Goal: Information Seeking & Learning: Compare options

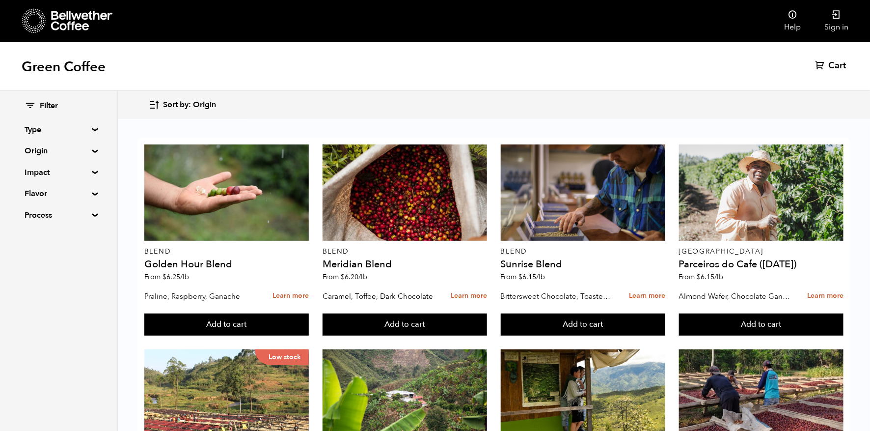
scroll to position [28, 0]
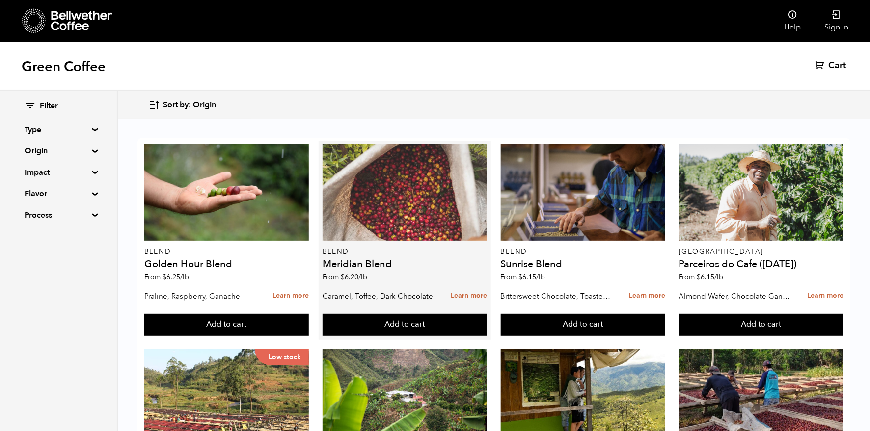
click at [421, 165] on div at bounding box center [405, 192] width 165 height 96
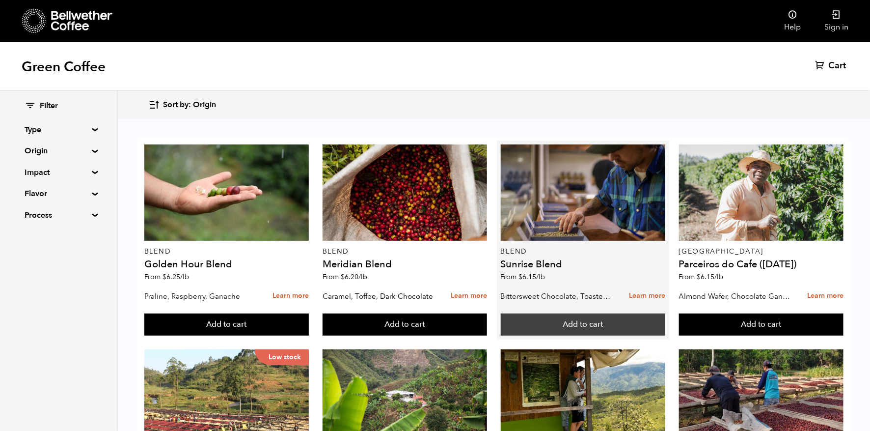
scroll to position [220, 0]
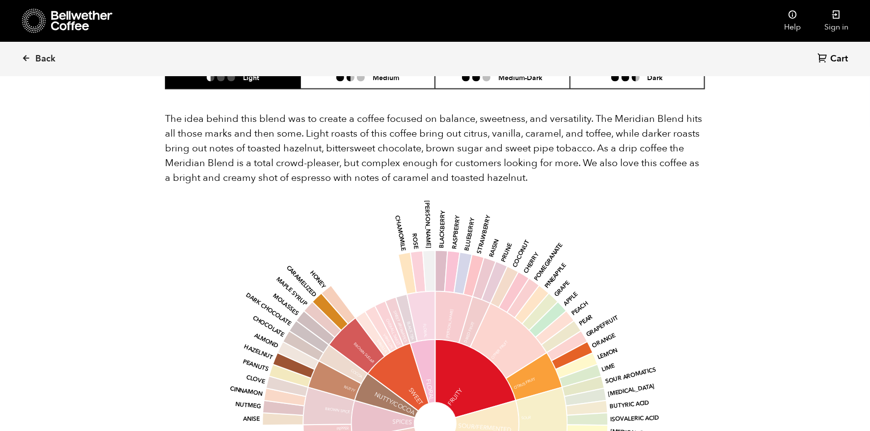
scroll to position [556, 0]
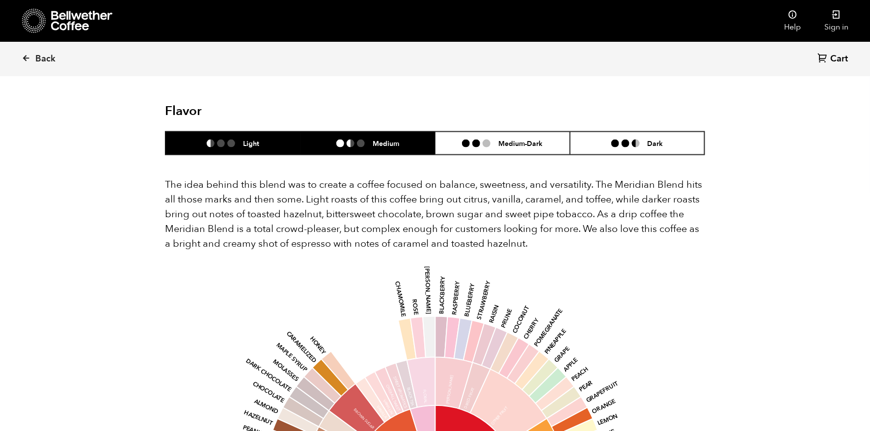
click at [368, 132] on li "Medium" at bounding box center [368, 143] width 135 height 23
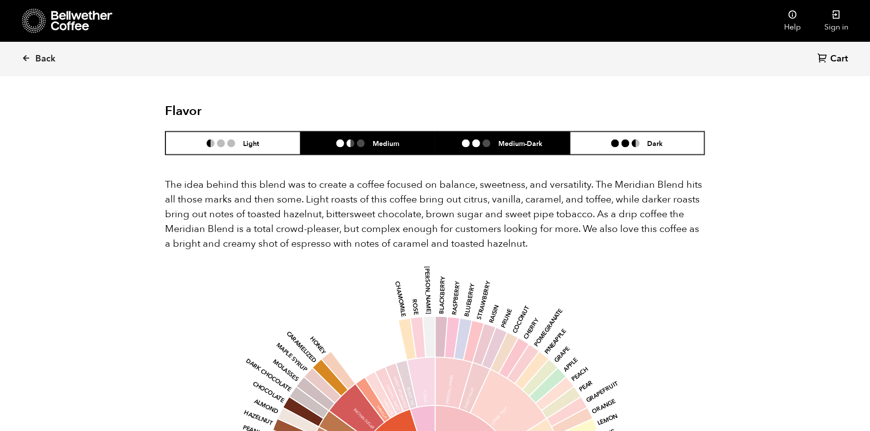
click at [496, 140] on ul at bounding box center [480, 144] width 36 height 8
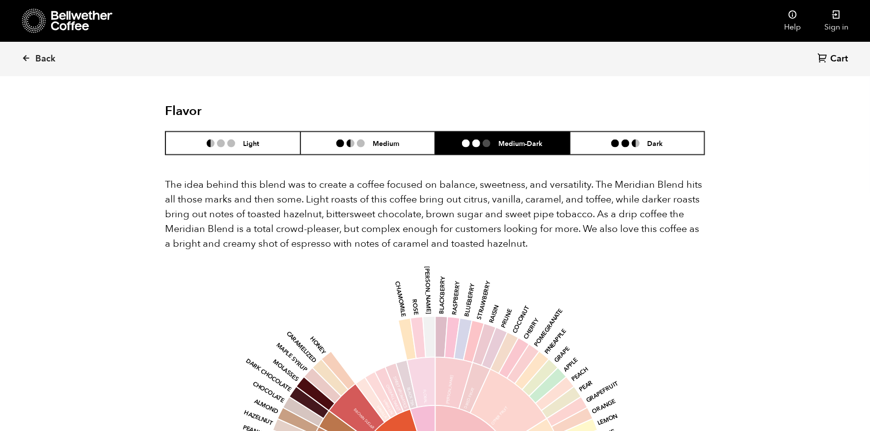
click at [651, 155] on div "The idea behind this blend was to create a coffee focused on balance, sweetness…" at bounding box center [435, 426] width 540 height 543
click at [664, 132] on li "Dark" at bounding box center [637, 143] width 135 height 23
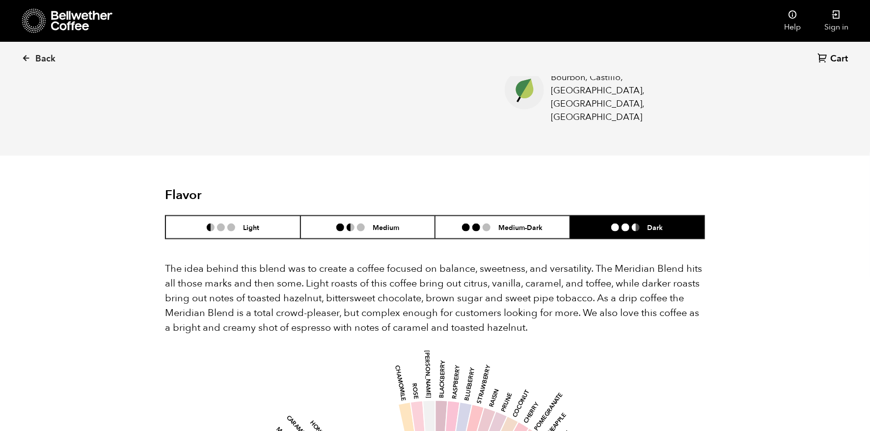
scroll to position [252, 0]
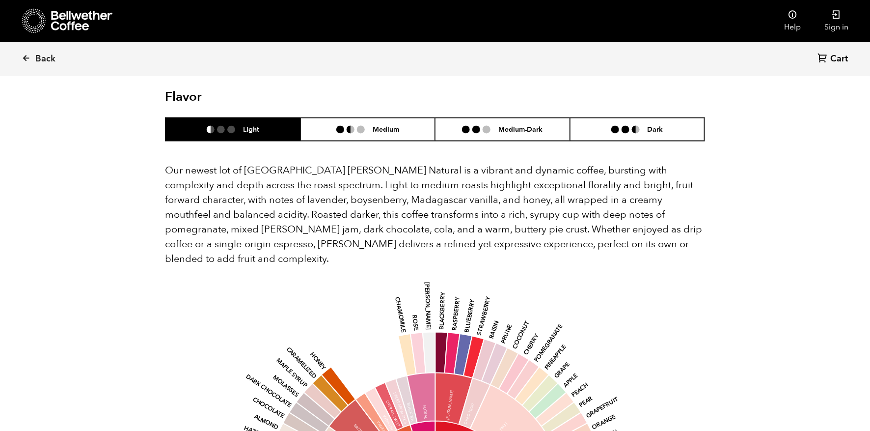
scroll to position [769, 0]
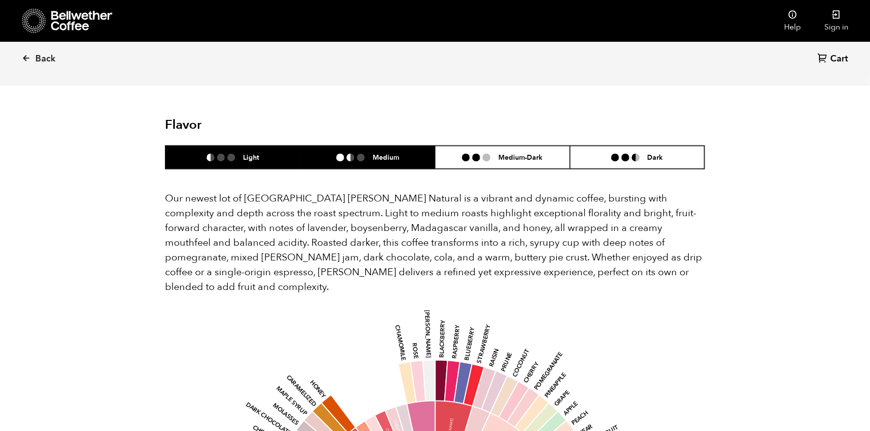
click at [338, 154] on li at bounding box center [340, 158] width 8 height 8
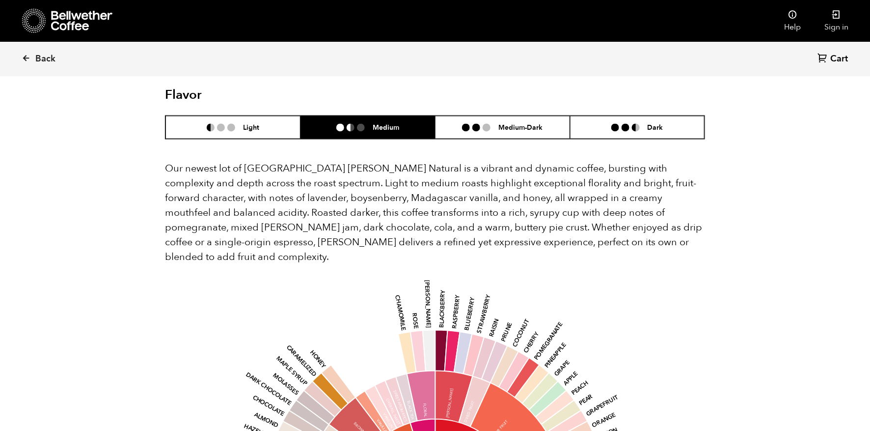
scroll to position [782, 0]
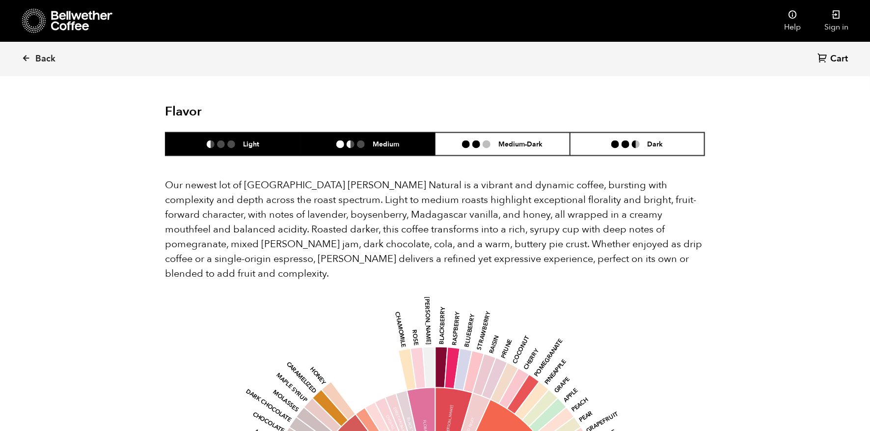
click at [257, 140] on h6 "Light" at bounding box center [251, 144] width 16 height 8
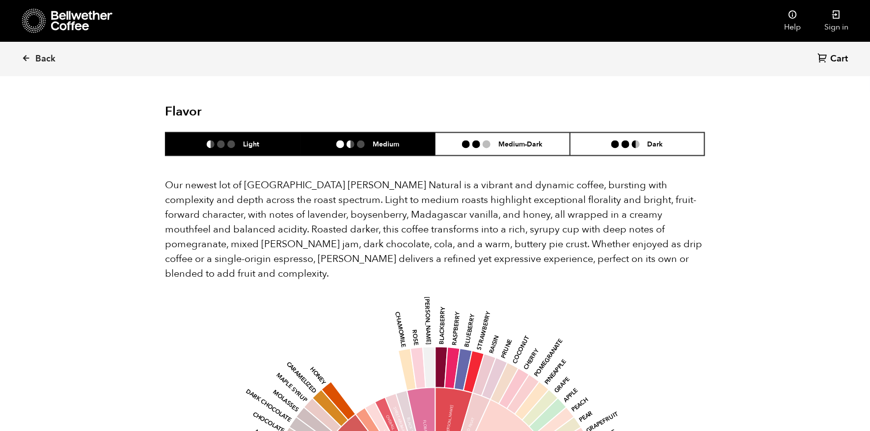
click at [365, 133] on li "Medium" at bounding box center [368, 144] width 135 height 23
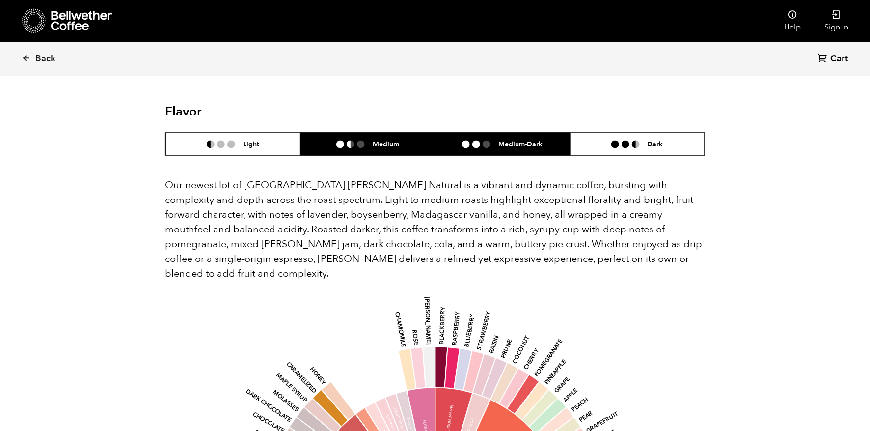
click at [486, 140] on li at bounding box center [487, 144] width 8 height 8
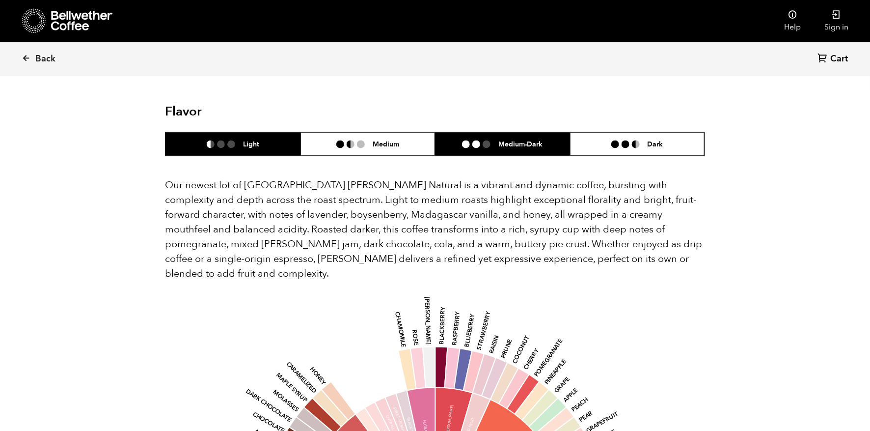
click at [293, 133] on li "Light" at bounding box center [233, 144] width 135 height 23
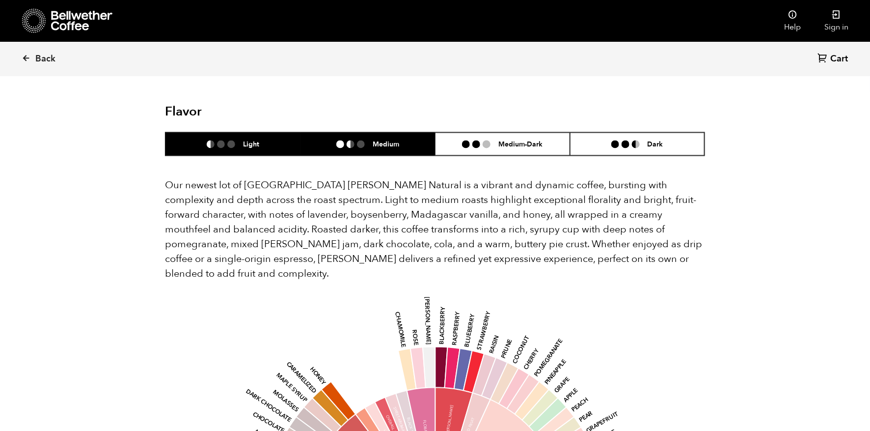
click at [391, 140] on h6 "Medium" at bounding box center [386, 144] width 27 height 8
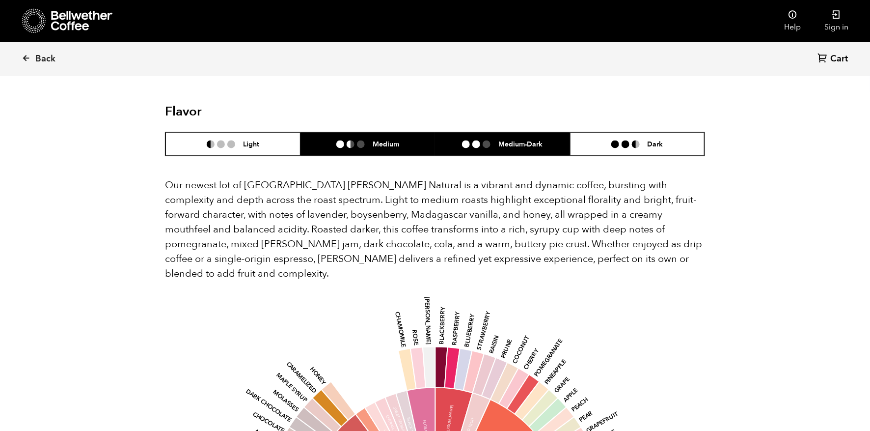
click at [467, 138] on li "Medium-Dark" at bounding box center [502, 144] width 135 height 23
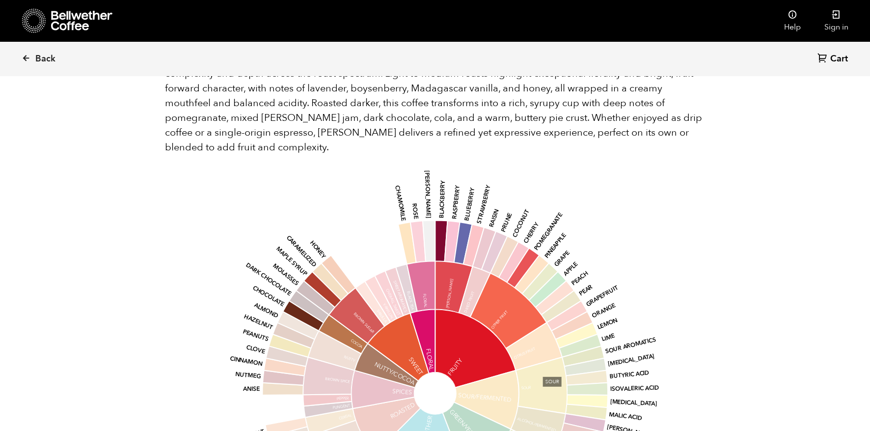
scroll to position [908, 0]
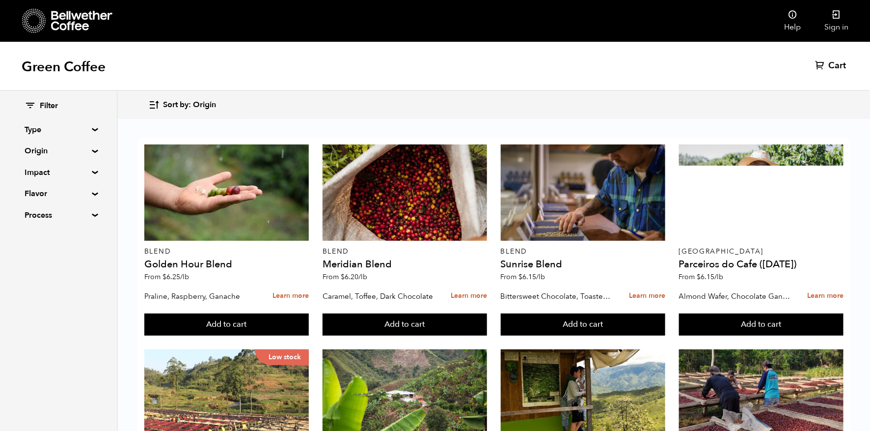
click at [85, 150] on summary "Origin" at bounding box center [59, 151] width 68 height 12
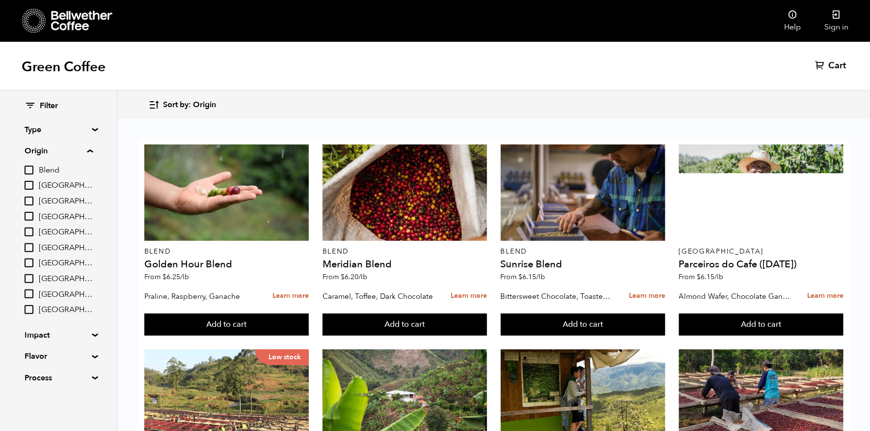
click at [93, 152] on summary "Origin" at bounding box center [59, 151] width 68 height 12
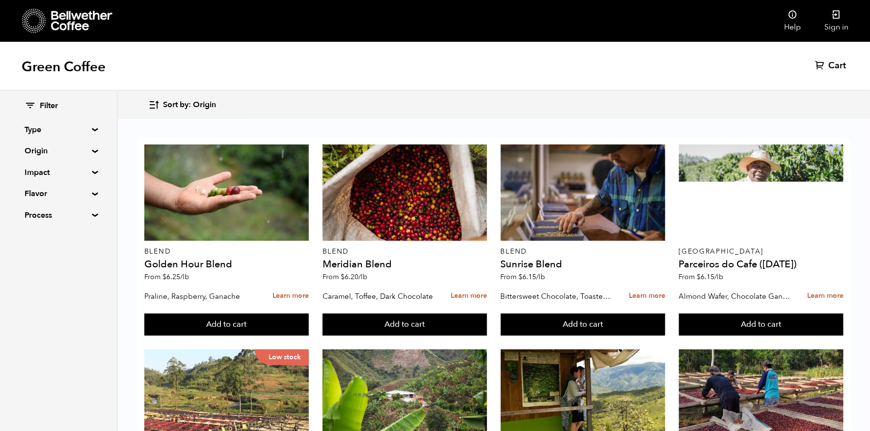
click at [92, 169] on div "Filter Type Blend Single Origin Decaf Seasonal Year Round Origin Blend [GEOGRAP…" at bounding box center [58, 161] width 117 height 140
click at [90, 174] on summary "Impact" at bounding box center [59, 173] width 68 height 12
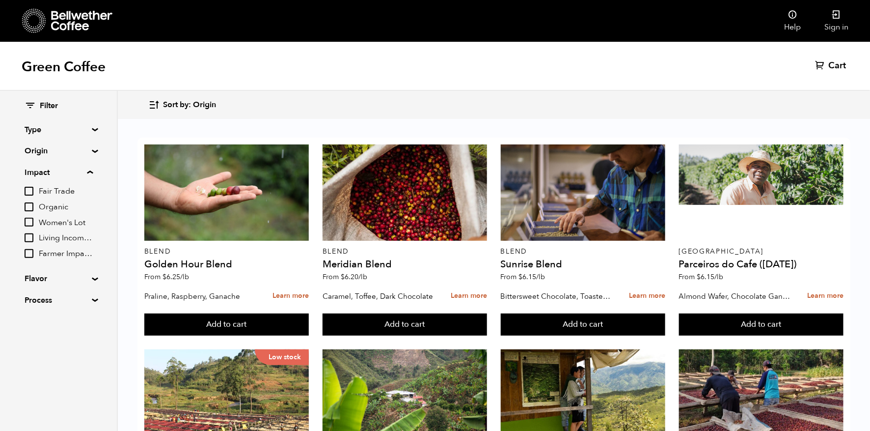
click at [32, 206] on input "Organic" at bounding box center [29, 206] width 9 height 9
checkbox input "true"
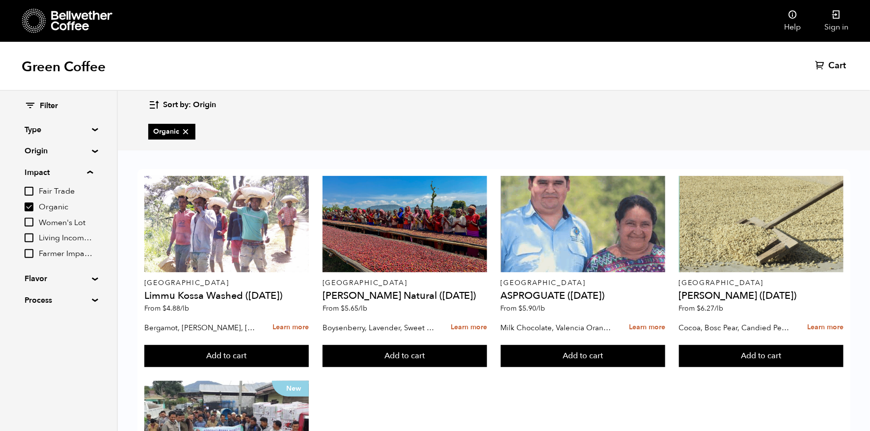
scroll to position [162, 0]
click at [28, 225] on input "Women's Lot" at bounding box center [29, 222] width 9 height 9
checkbox input "true"
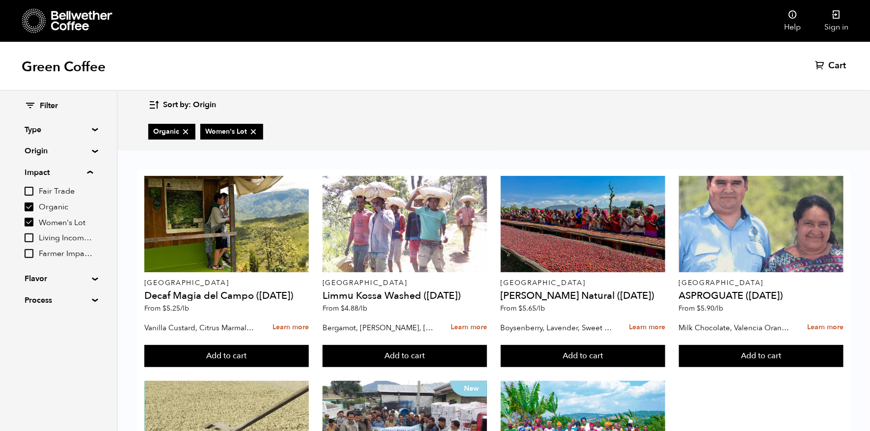
click at [29, 208] on input "Organic" at bounding box center [29, 206] width 9 height 9
checkbox input "false"
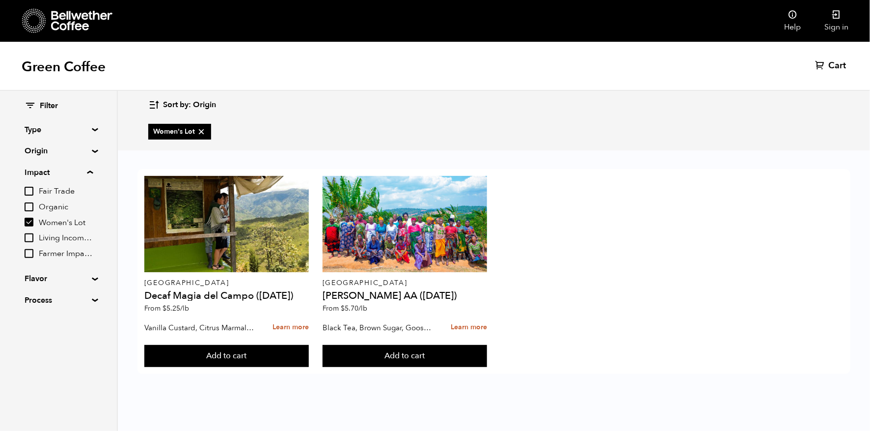
scroll to position [0, 0]
